Goal: Find contact information: Find contact information

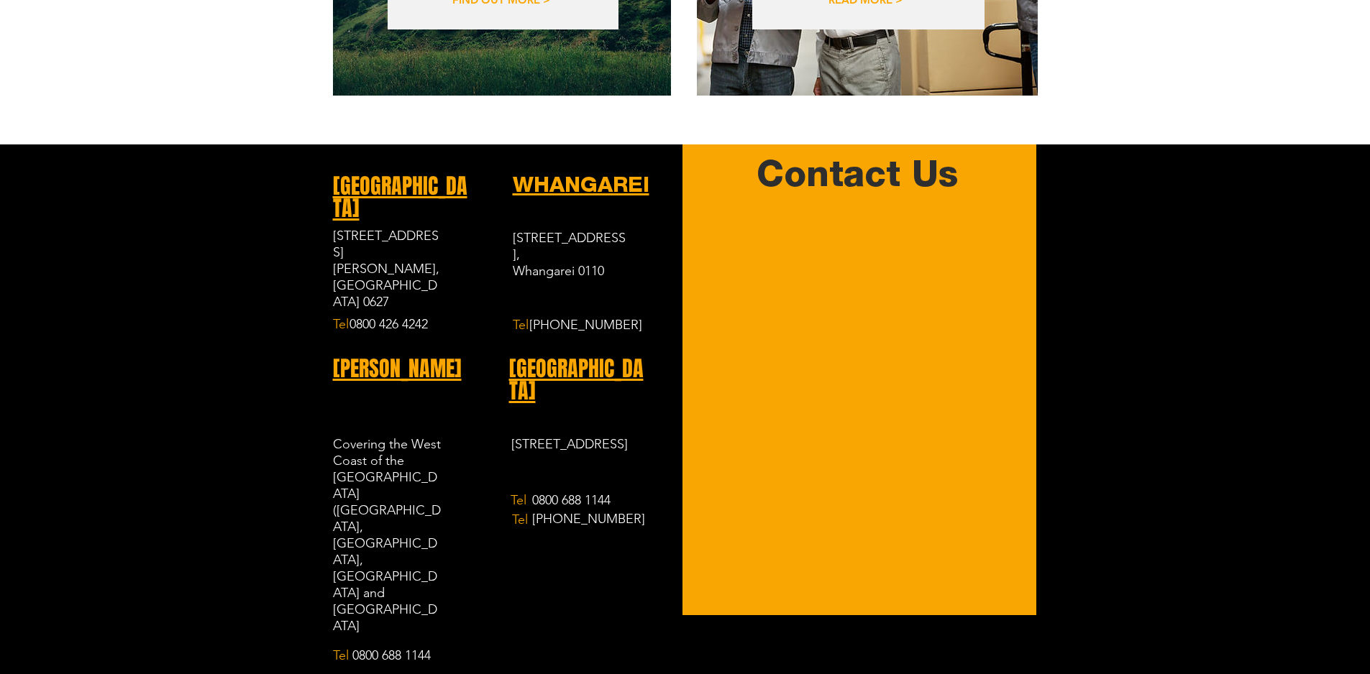
scroll to position [2109, 0]
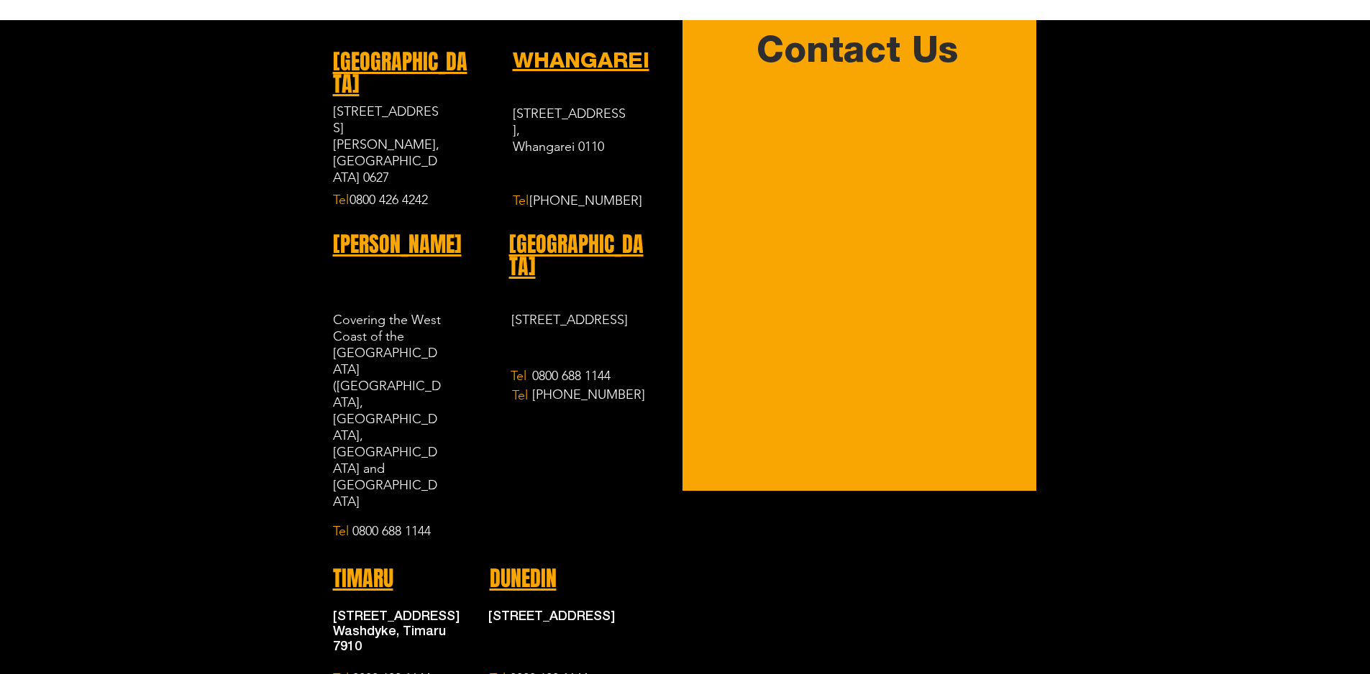
click at [562, 47] on link "WHANGAREI" at bounding box center [581, 60] width 137 height 26
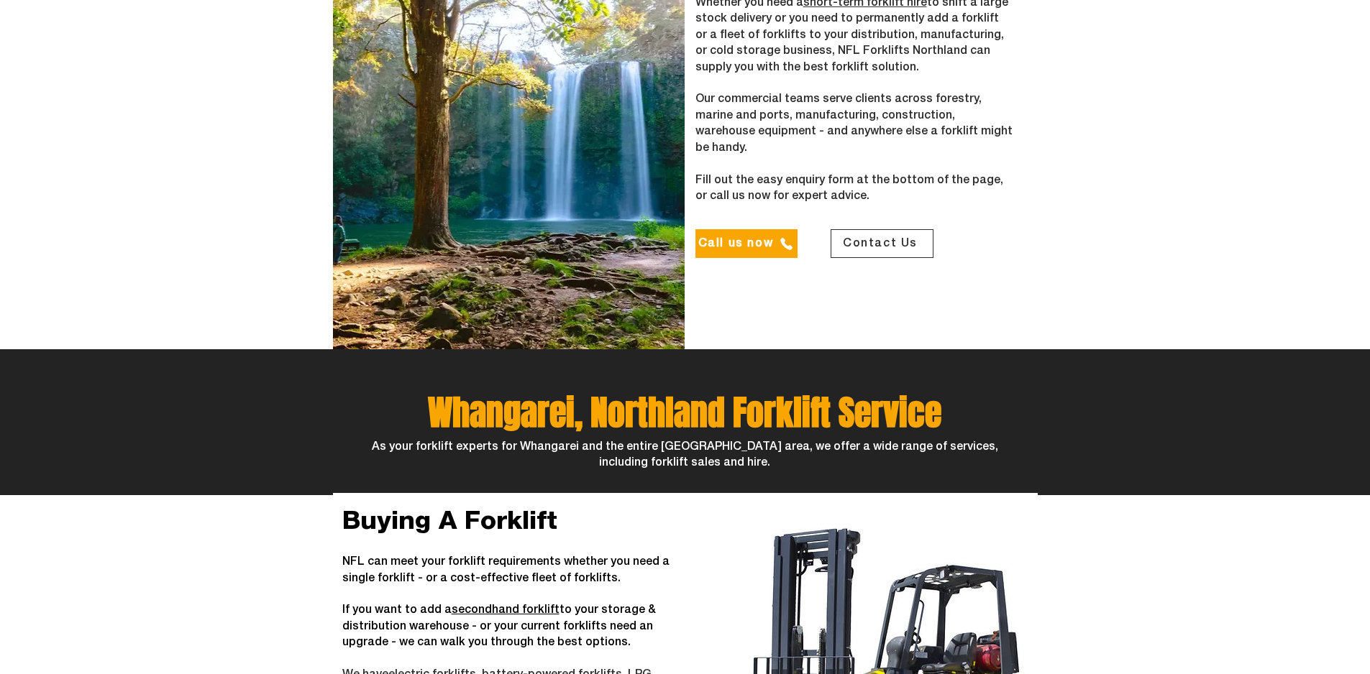
click at [908, 237] on span "Contact Us" at bounding box center [880, 243] width 75 height 13
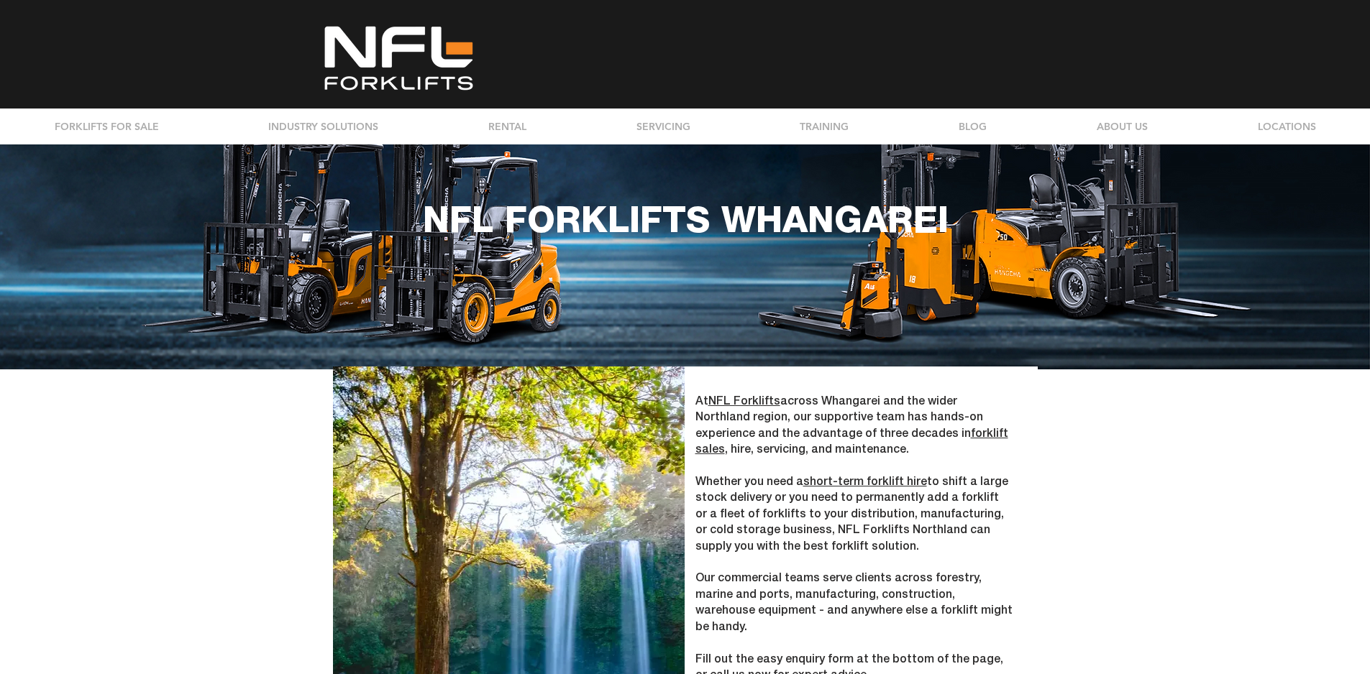
click at [398, 77] on img at bounding box center [398, 58] width 165 height 70
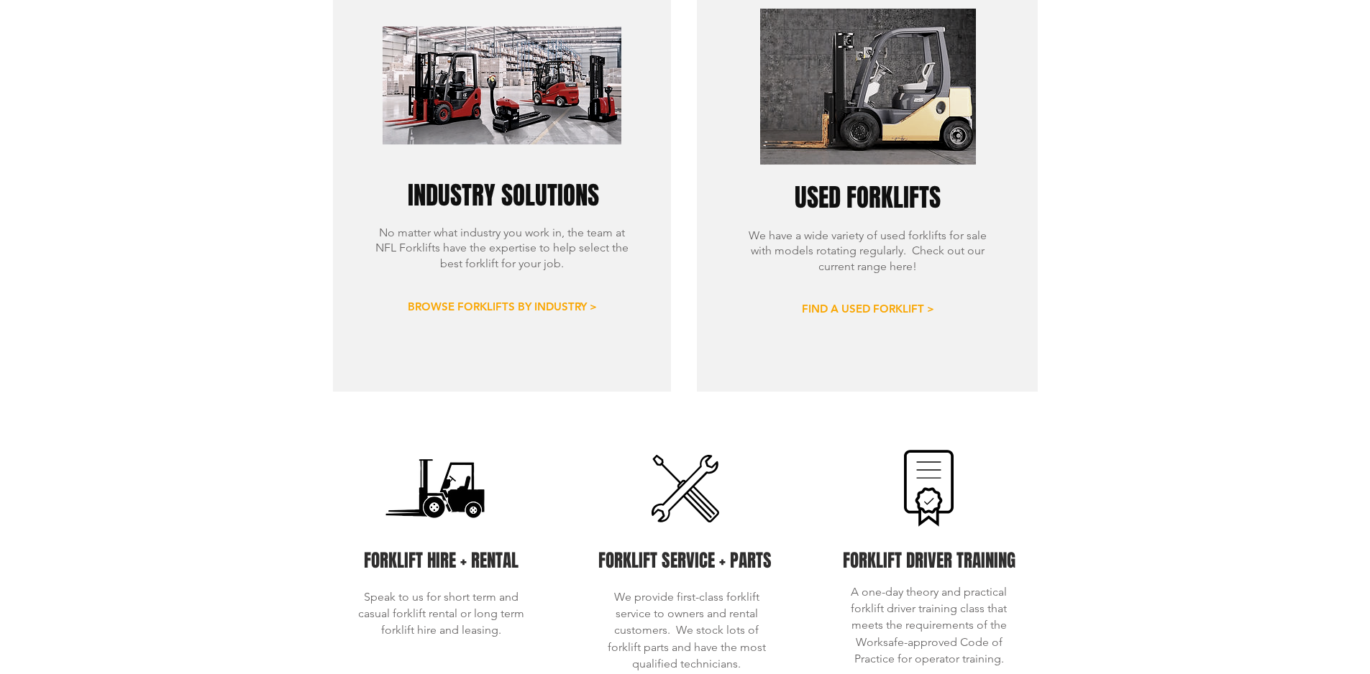
scroll to position [1102, 0]
